Goal: Find specific page/section: Find specific page/section

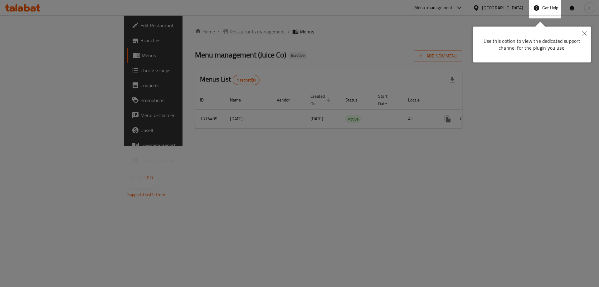
click at [583, 32] on icon "Close" at bounding box center [584, 33] width 4 height 4
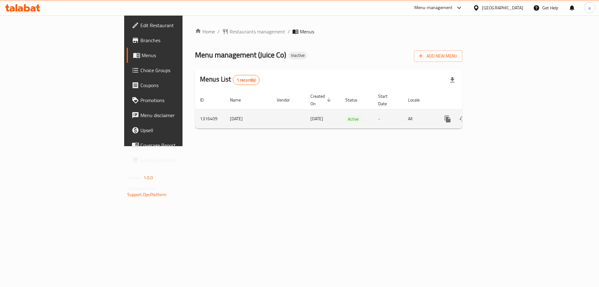
click at [381, 120] on td "-" at bounding box center [388, 118] width 30 height 19
drag, startPoint x: 273, startPoint y: 129, endPoint x: 288, endPoint y: 112, distance: 23.0
click at [278, 122] on div "Home / Restaurants management / Menus Menu management ( Juice Co ) Inactive Add…" at bounding box center [328, 80] width 292 height 131
click at [345, 115] on span "Active" at bounding box center [353, 118] width 16 height 7
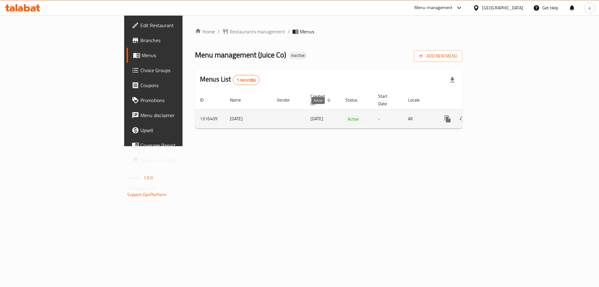
click at [345, 115] on span "Active" at bounding box center [353, 118] width 16 height 7
click at [310, 114] on span "[DATE]" at bounding box center [316, 118] width 13 height 8
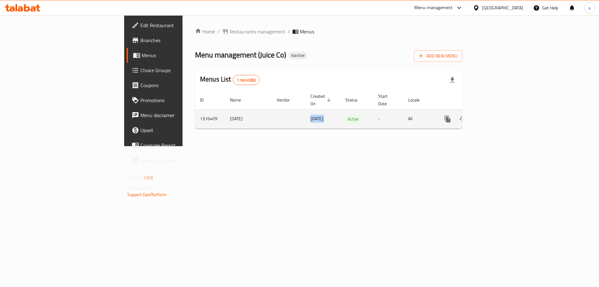
click at [310, 114] on span "[DATE]" at bounding box center [316, 118] width 13 height 8
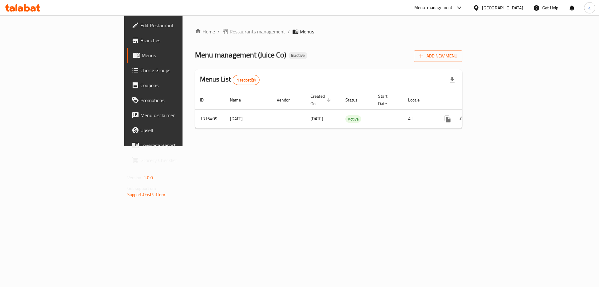
click at [222, 146] on div "Home / Restaurants management / Menus Menu management ( Juice Co ) Inactive Add…" at bounding box center [328, 80] width 292 height 131
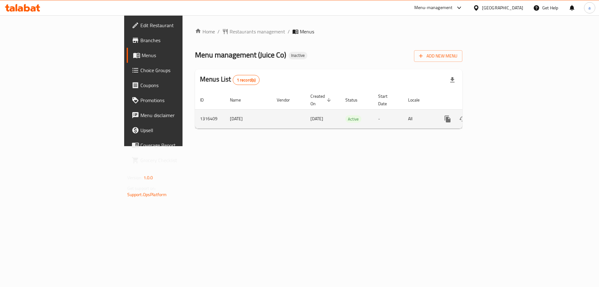
click at [225, 112] on td "[DATE]" at bounding box center [248, 118] width 47 height 19
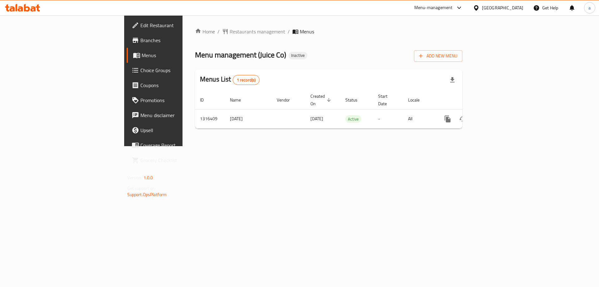
click at [182, 130] on div "Home / Restaurants management / Menus Menu management ( Juice Co ) Inactive Add…" at bounding box center [328, 80] width 292 height 131
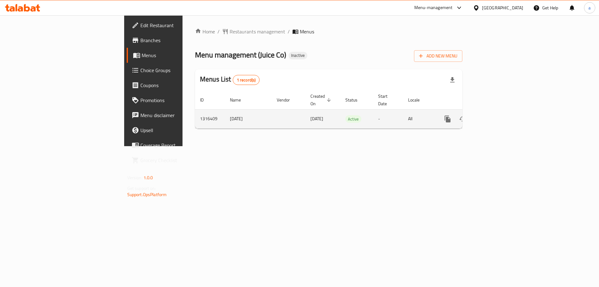
click at [195, 109] on td "1316409" at bounding box center [210, 118] width 30 height 19
click at [195, 114] on td "1316409" at bounding box center [210, 118] width 30 height 19
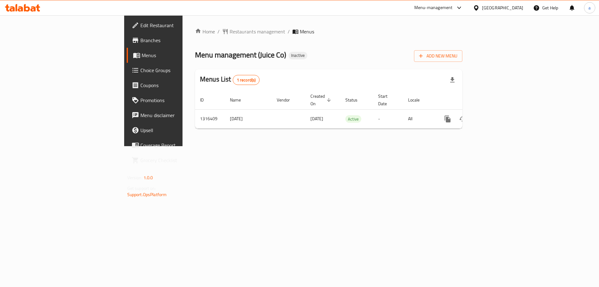
click at [182, 136] on div "Home / Restaurants management / Menus Menu management ( Juice Co ) Inactive Add…" at bounding box center [328, 80] width 292 height 131
